Goal: Task Accomplishment & Management: Manage account settings

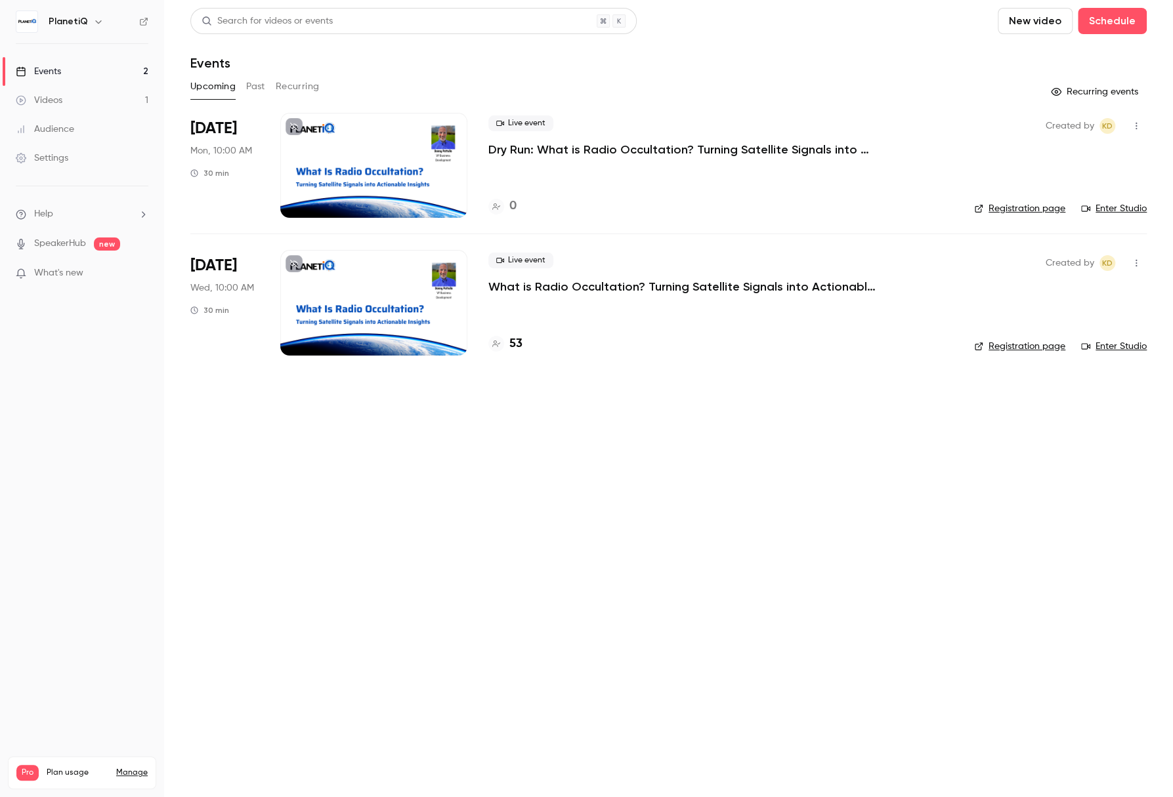
click at [1065, 204] on link "Enter Studio" at bounding box center [1114, 208] width 66 height 13
click at [630, 285] on p "What is Radio Occultation? Turning Satellite Signals into Actionable Insights" at bounding box center [685, 287] width 394 height 16
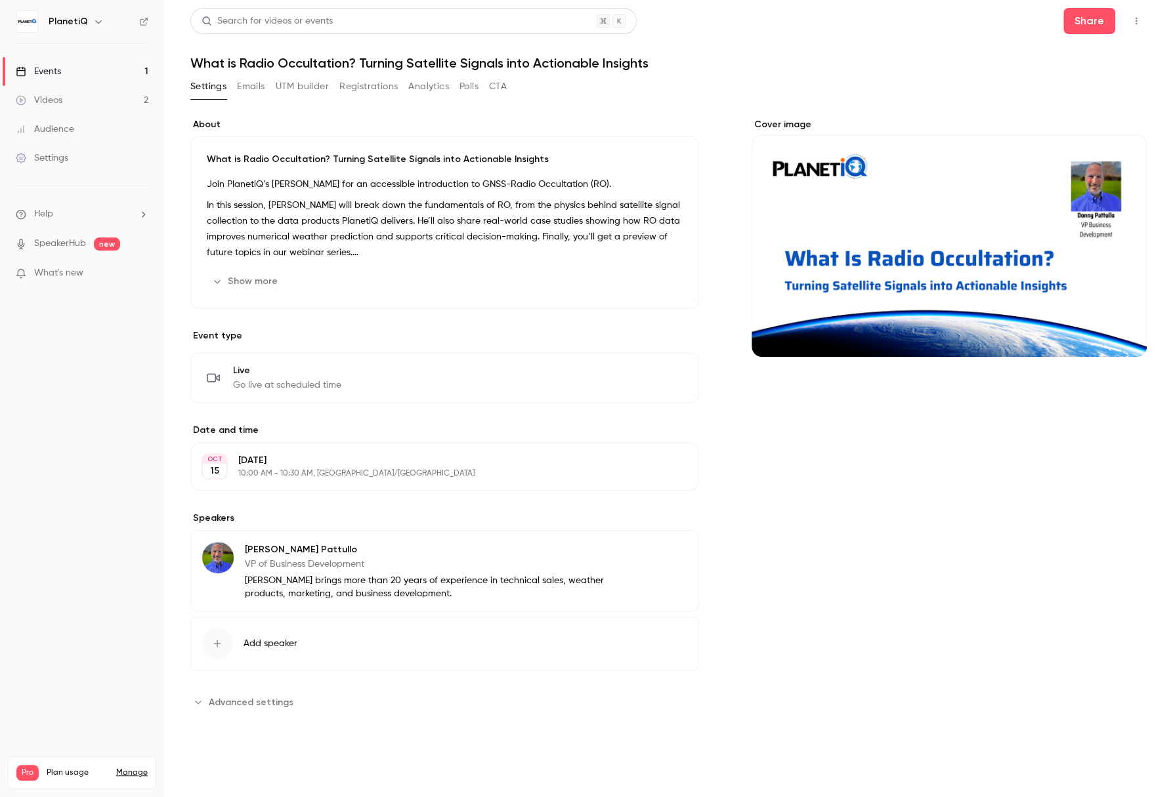
click at [252, 89] on button "Emails" at bounding box center [251, 86] width 28 height 21
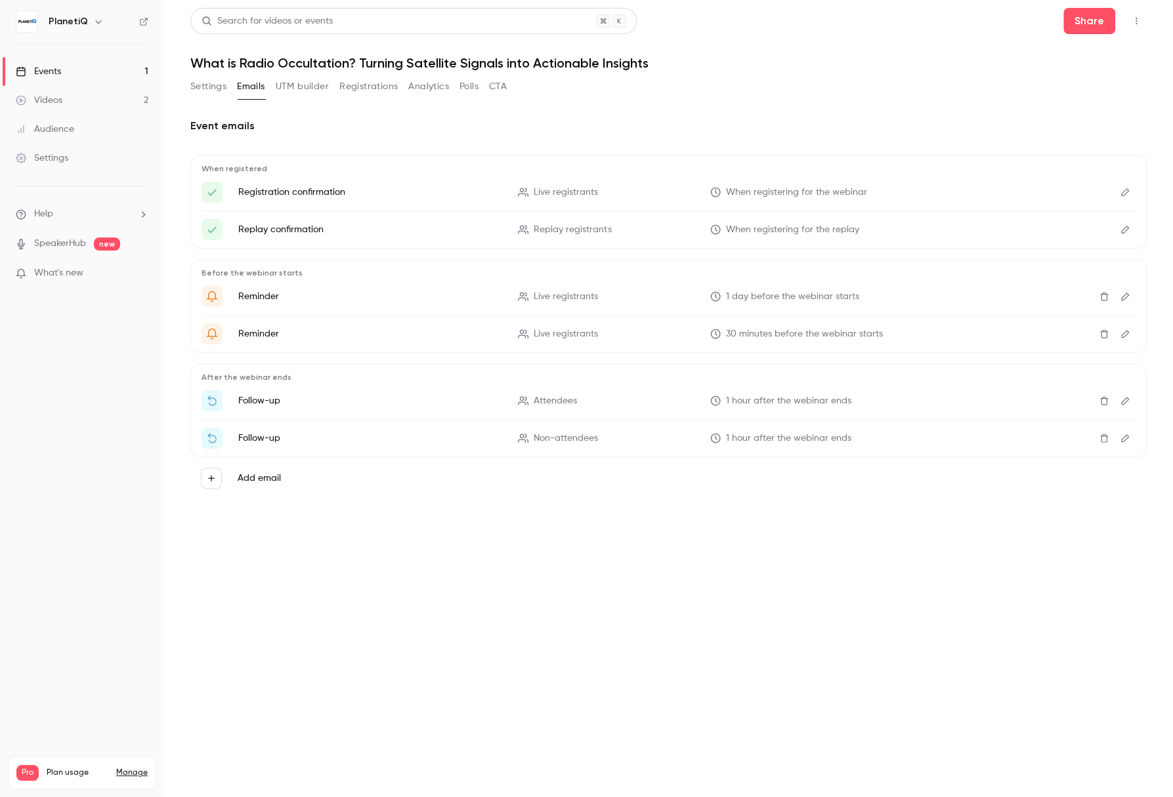
click at [1065, 399] on icon "Edit" at bounding box center [1124, 400] width 10 height 9
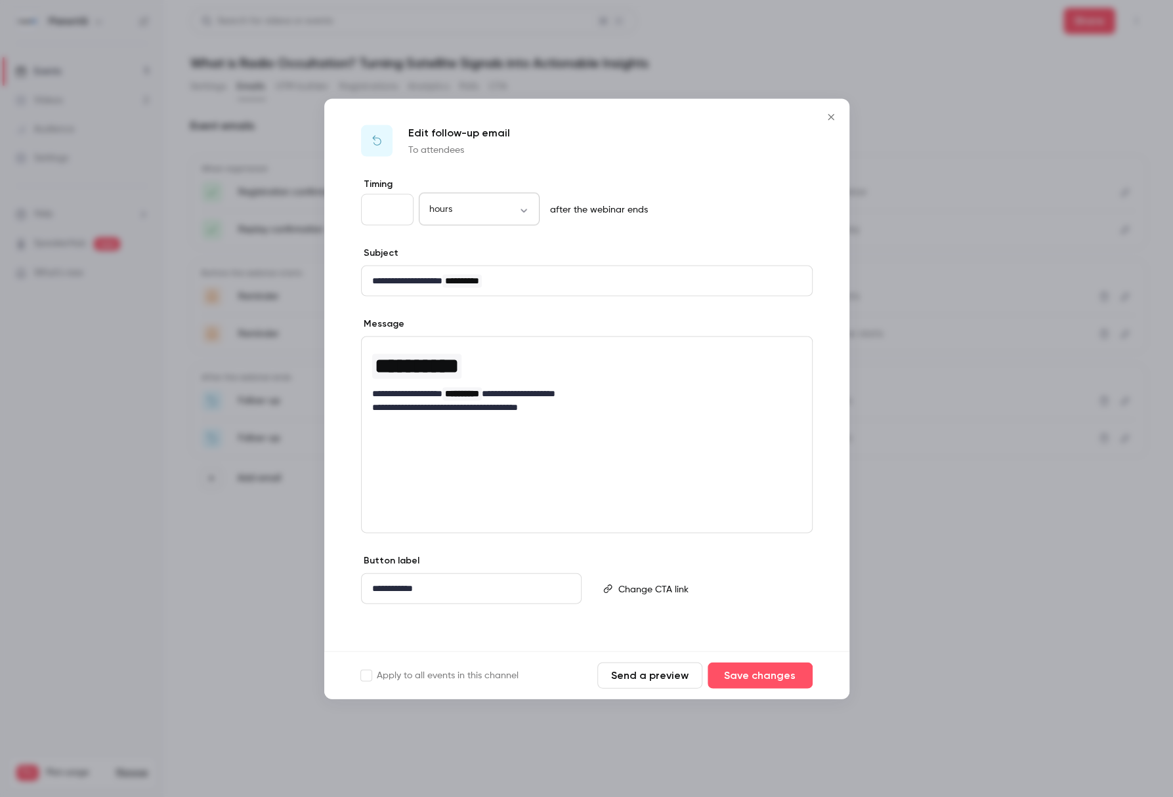
click at [495, 213] on body "**********" at bounding box center [586, 398] width 1173 height 797
click at [446, 325] on li "days" at bounding box center [478, 321] width 121 height 34
type input "****"
click at [755, 672] on button "Save changes" at bounding box center [759, 675] width 105 height 26
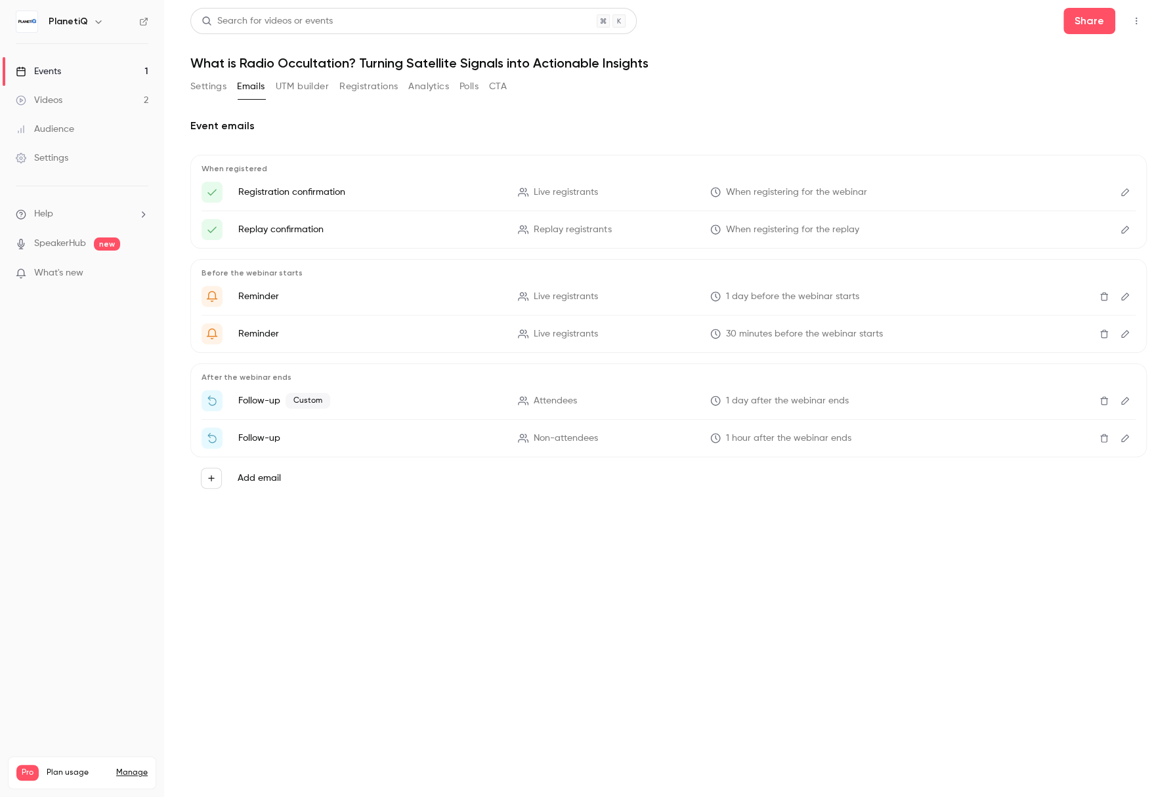
click at [1065, 439] on icon "Edit" at bounding box center [1124, 438] width 10 height 9
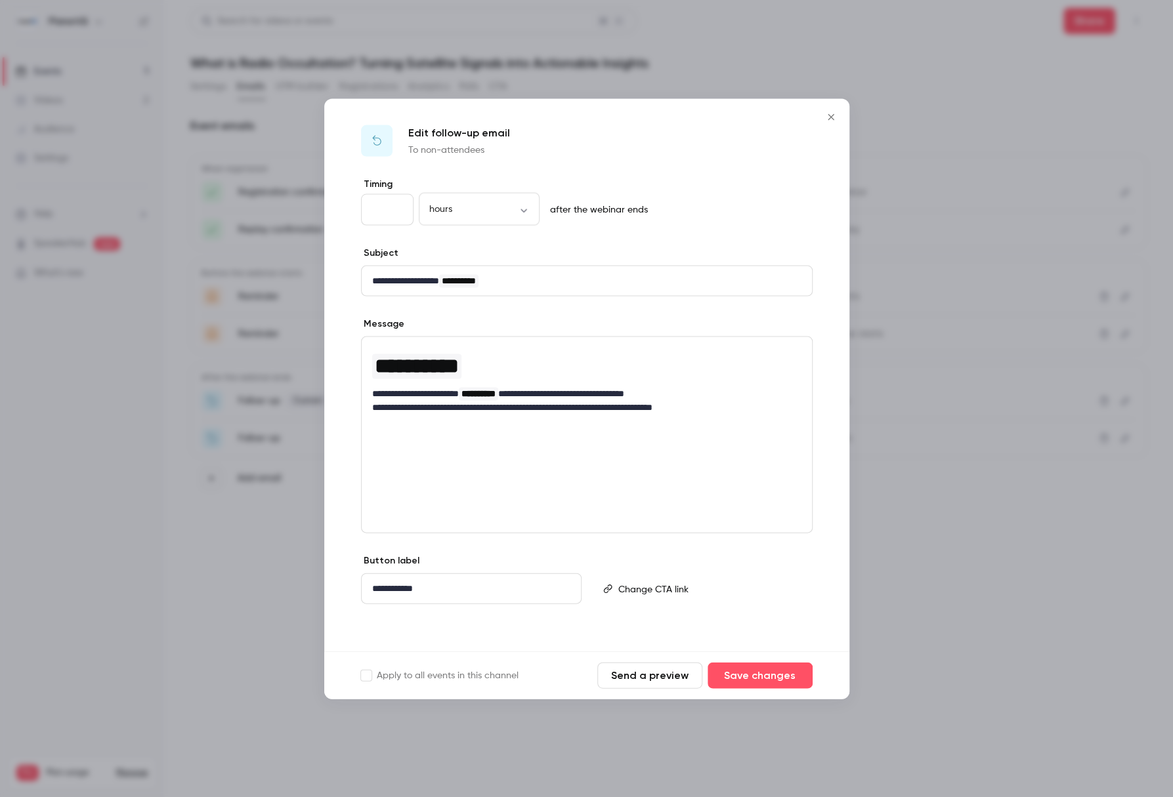
click at [392, 211] on input "*" at bounding box center [387, 209] width 52 height 31
click at [398, 207] on input "*" at bounding box center [387, 209] width 52 height 31
type input "*"
click at [398, 207] on input "*" at bounding box center [387, 209] width 52 height 31
click at [781, 664] on button "Save changes" at bounding box center [759, 675] width 105 height 26
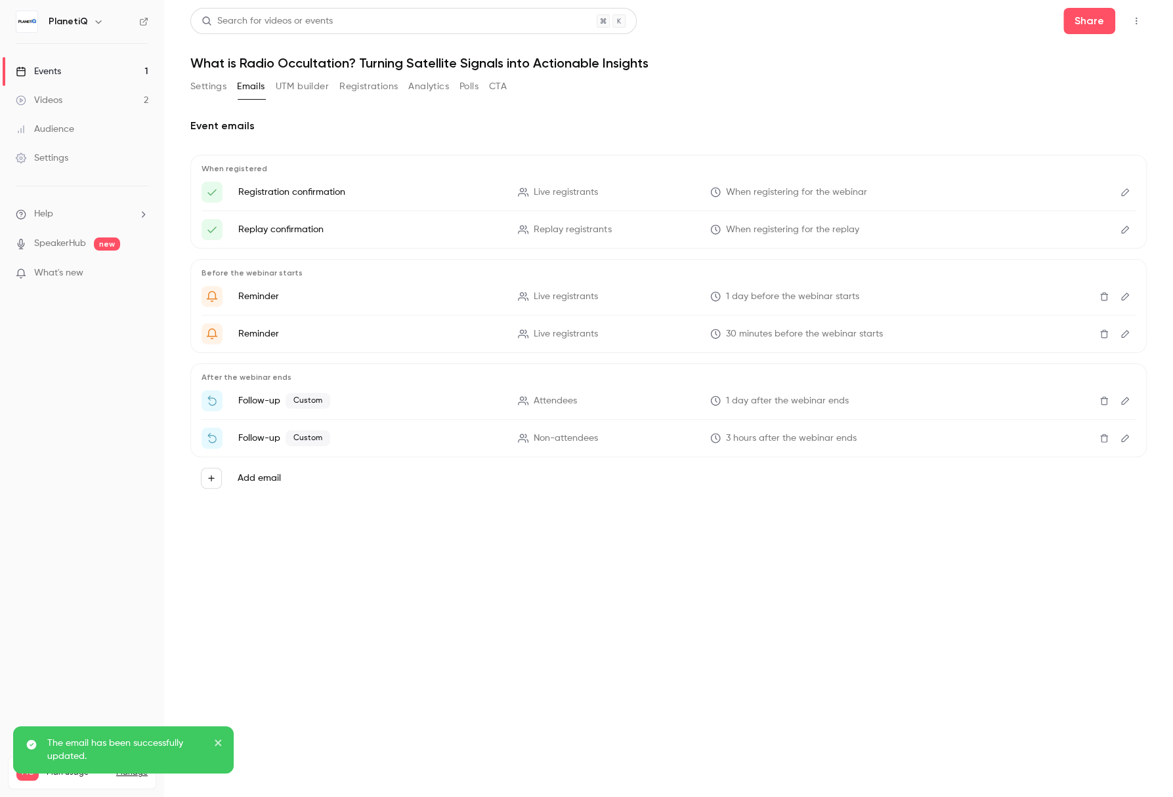
click at [82, 71] on link "Events 1" at bounding box center [82, 71] width 164 height 29
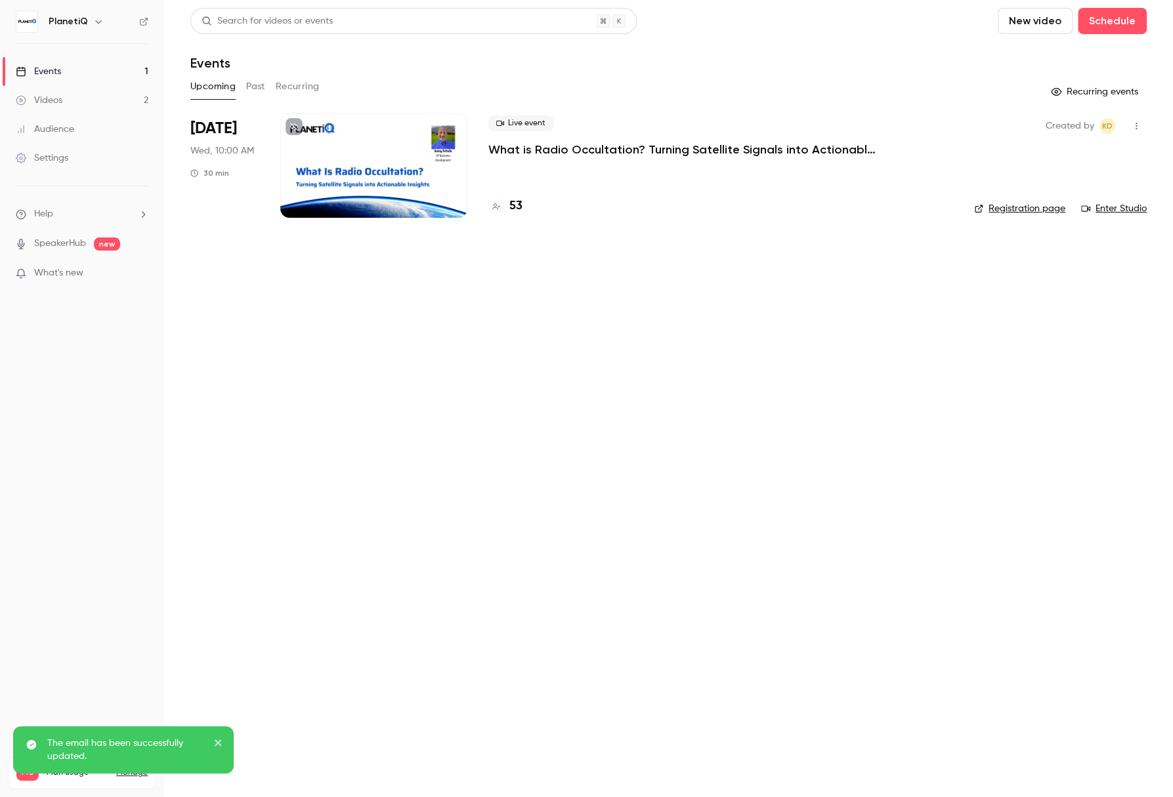
click at [80, 92] on link "Videos 2" at bounding box center [82, 100] width 164 height 29
